Goal: Check status: Check status

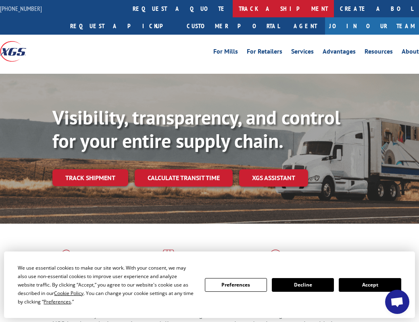
click at [233, 8] on link "track a shipment" at bounding box center [283, 8] width 101 height 17
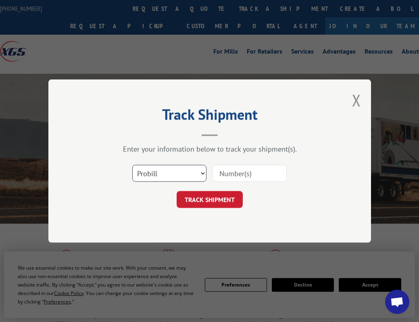
select select "bol"
click at [235, 168] on input at bounding box center [249, 173] width 74 height 17
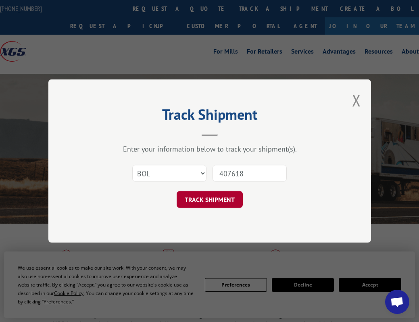
type input "407618"
click at [217, 199] on button "TRACK SHIPMENT" at bounding box center [210, 199] width 66 height 17
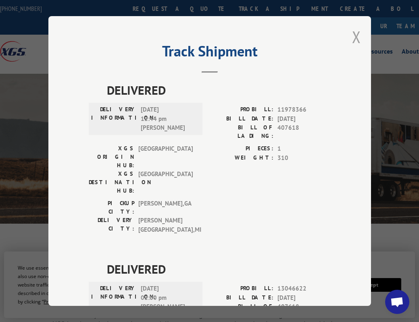
click at [355, 35] on button "Close modal" at bounding box center [356, 36] width 9 height 21
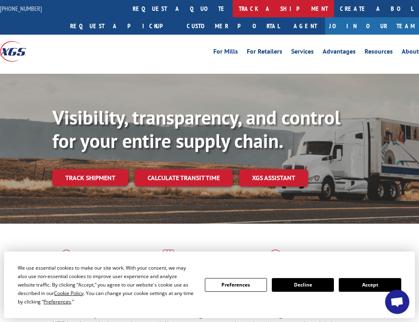
click at [233, 7] on link "track a shipment" at bounding box center [283, 8] width 101 height 17
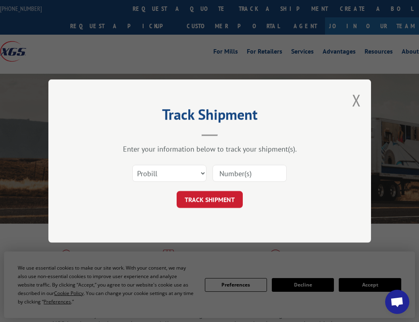
click at [246, 175] on input at bounding box center [249, 173] width 74 height 17
type input "407618-1"
click at [216, 197] on button "TRACK SHIPMENT" at bounding box center [210, 199] width 66 height 17
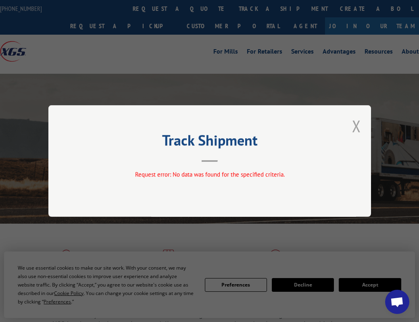
click at [355, 126] on button "Close modal" at bounding box center [356, 125] width 9 height 21
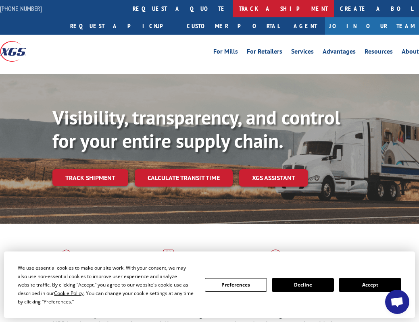
click at [233, 8] on link "track a shipment" at bounding box center [283, 8] width 101 height 17
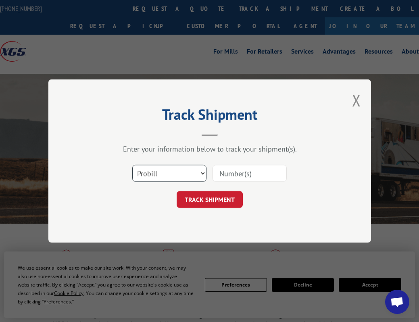
select select "po"
click at [237, 174] on input at bounding box center [249, 173] width 74 height 17
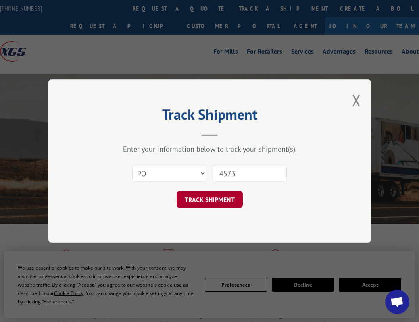
type input "4573"
click at [215, 197] on button "TRACK SHIPMENT" at bounding box center [210, 199] width 66 height 17
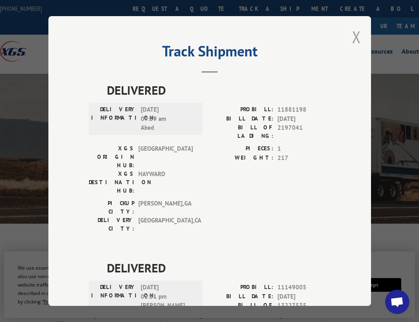
click at [356, 34] on button "Close modal" at bounding box center [356, 36] width 9 height 21
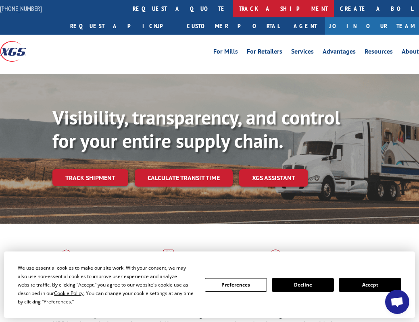
click at [233, 7] on link "track a shipment" at bounding box center [283, 8] width 101 height 17
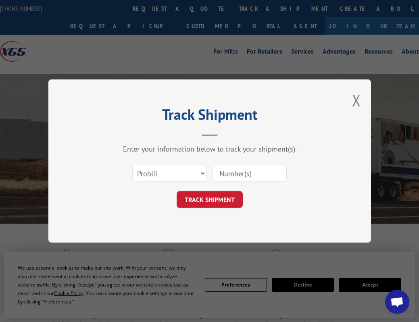
click at [254, 169] on input at bounding box center [249, 173] width 74 height 17
type input "407618-01"
click at [211, 201] on button "TRACK SHIPMENT" at bounding box center [210, 199] width 66 height 17
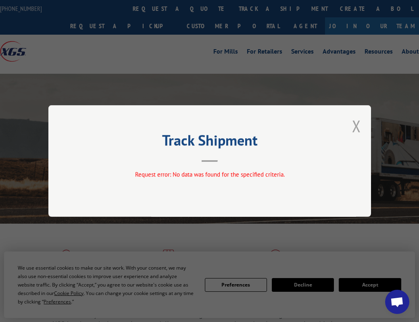
click at [355, 125] on button "Close modal" at bounding box center [356, 125] width 9 height 21
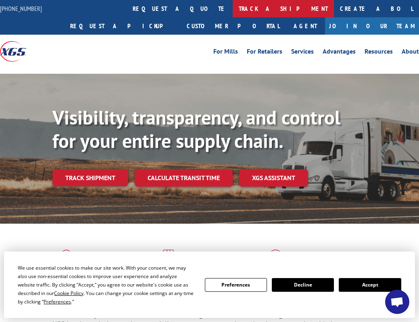
click at [233, 8] on link "track a shipment" at bounding box center [283, 8] width 101 height 17
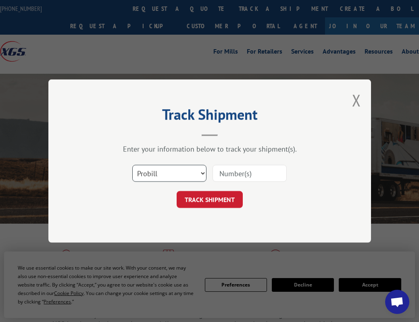
select select "bol"
click at [226, 171] on input at bounding box center [249, 173] width 74 height 17
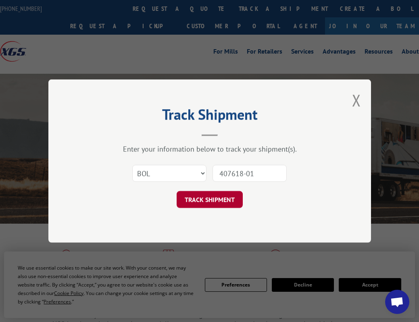
type input "407618-01"
click at [208, 199] on button "TRACK SHIPMENT" at bounding box center [210, 199] width 66 height 17
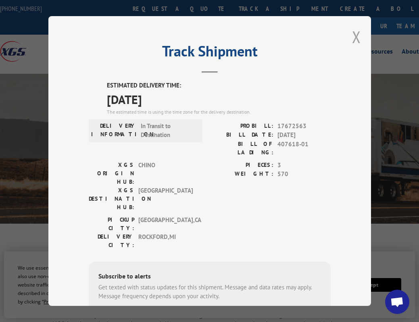
click at [356, 35] on button "Close modal" at bounding box center [356, 36] width 9 height 21
